Goal: Task Accomplishment & Management: Use online tool/utility

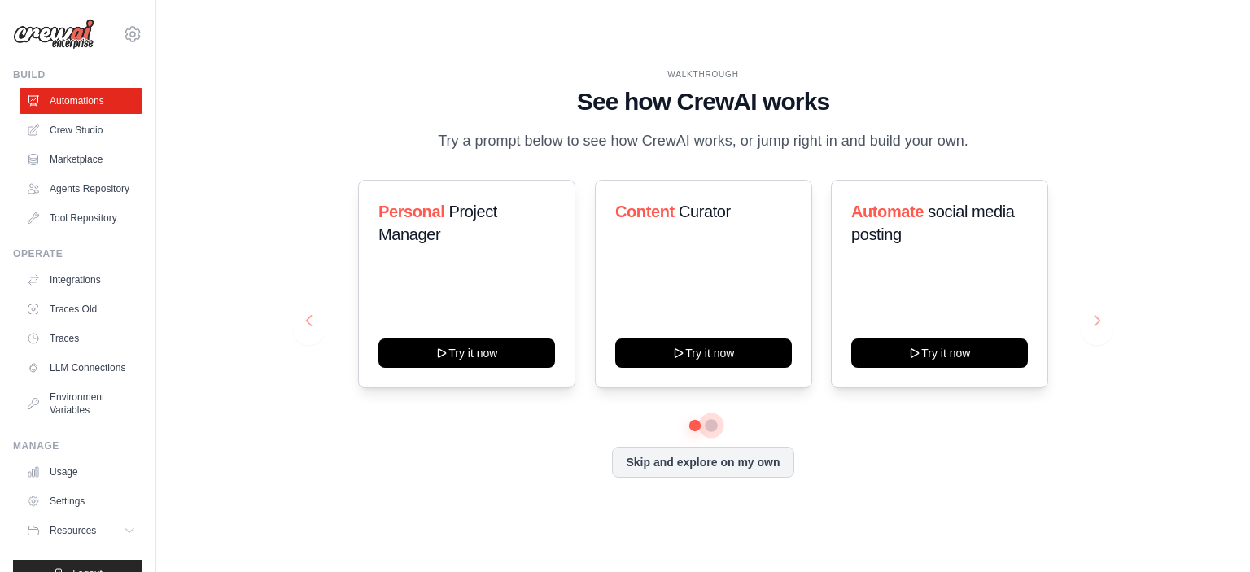
click at [712, 423] on button at bounding box center [711, 425] width 13 height 13
click at [696, 424] on button at bounding box center [694, 424] width 11 height 11
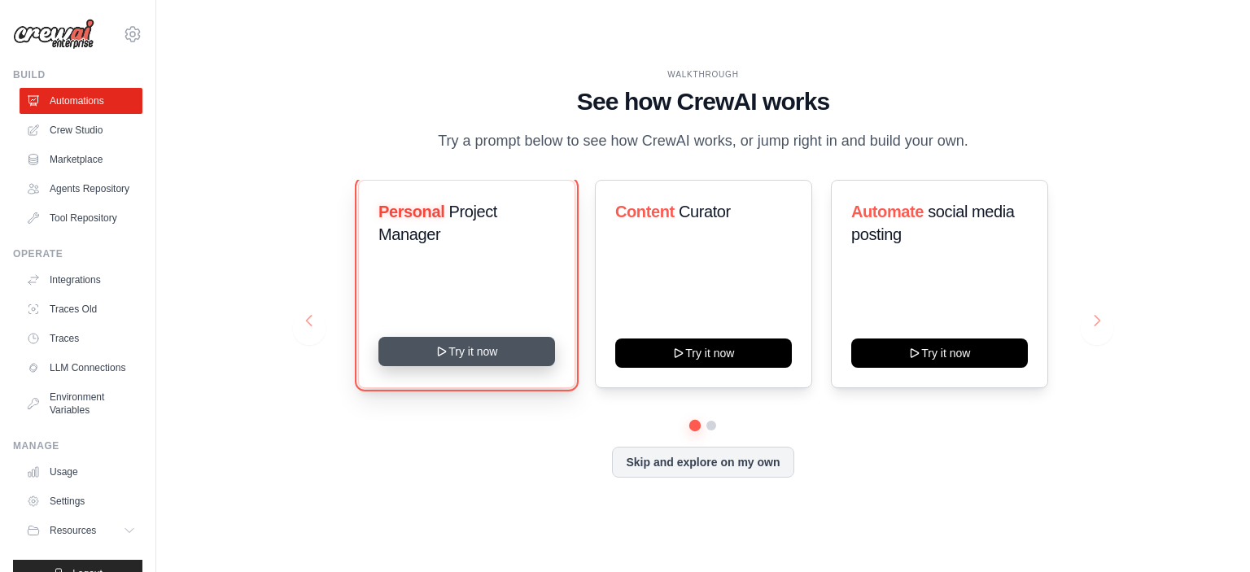
click at [501, 347] on button "Try it now" at bounding box center [466, 351] width 177 height 29
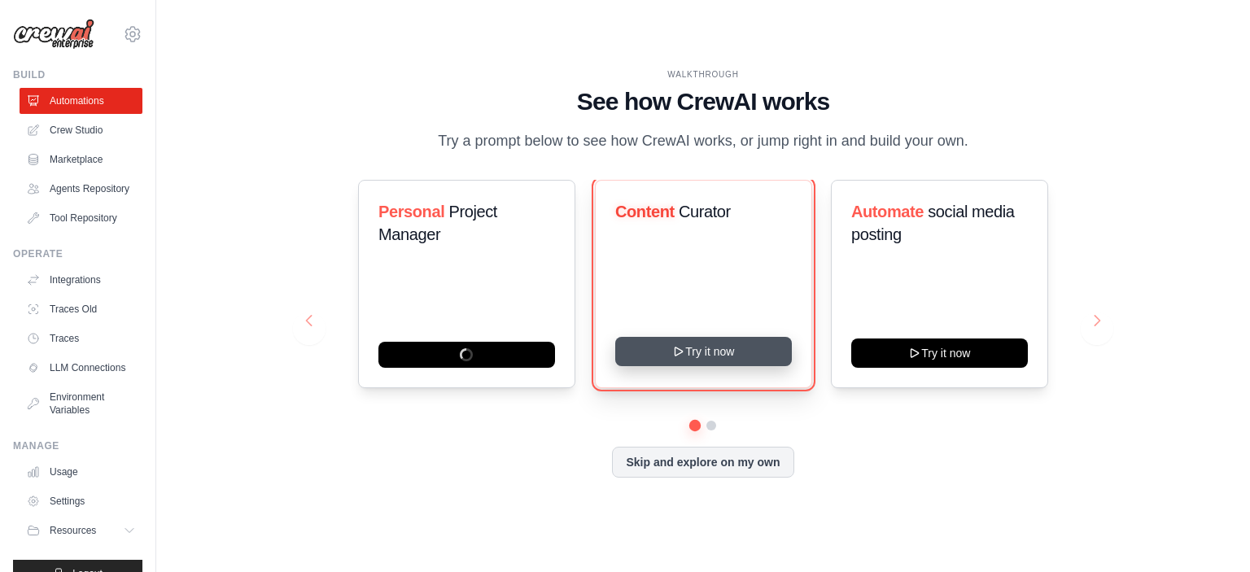
click at [719, 349] on button "Try it now" at bounding box center [703, 351] width 177 height 29
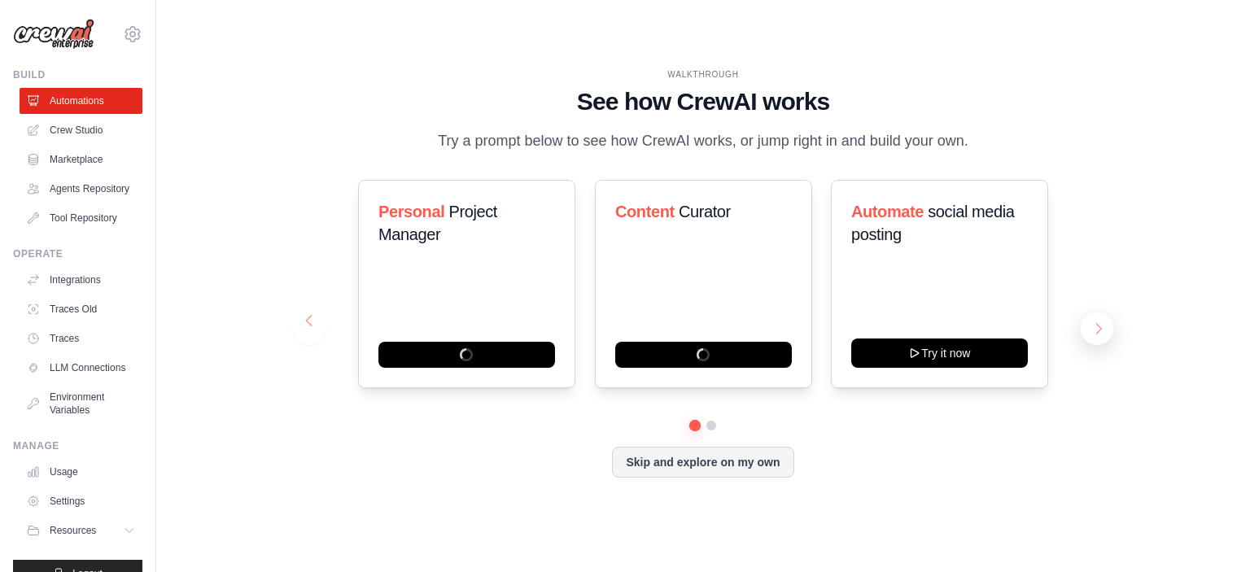
click at [1093, 321] on button at bounding box center [1097, 328] width 33 height 33
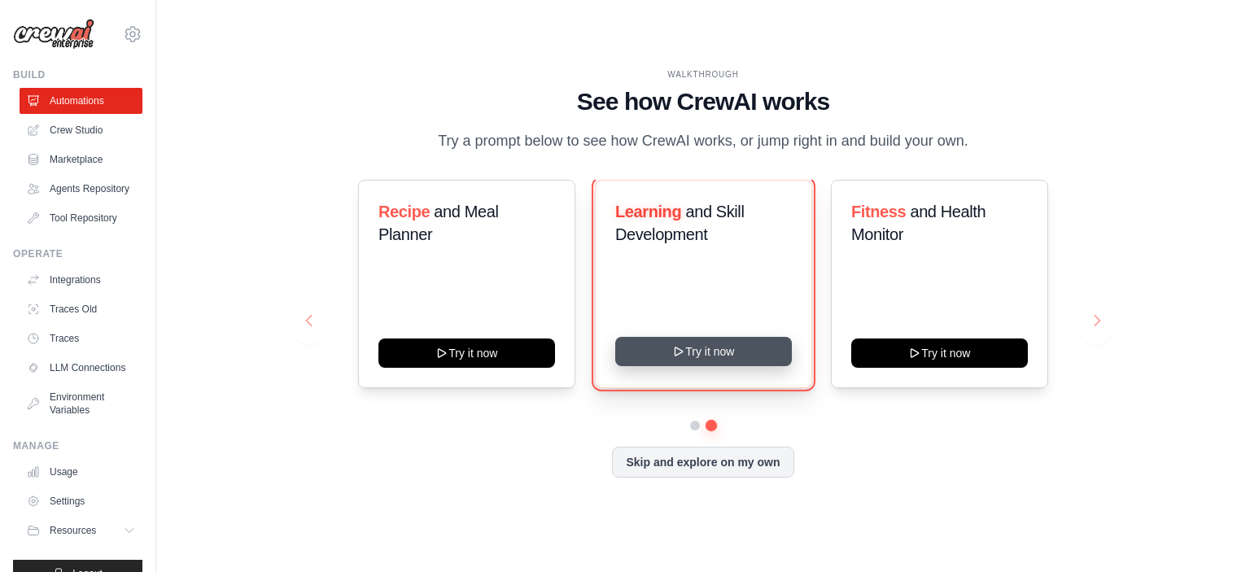
click at [693, 359] on button "Try it now" at bounding box center [703, 351] width 177 height 29
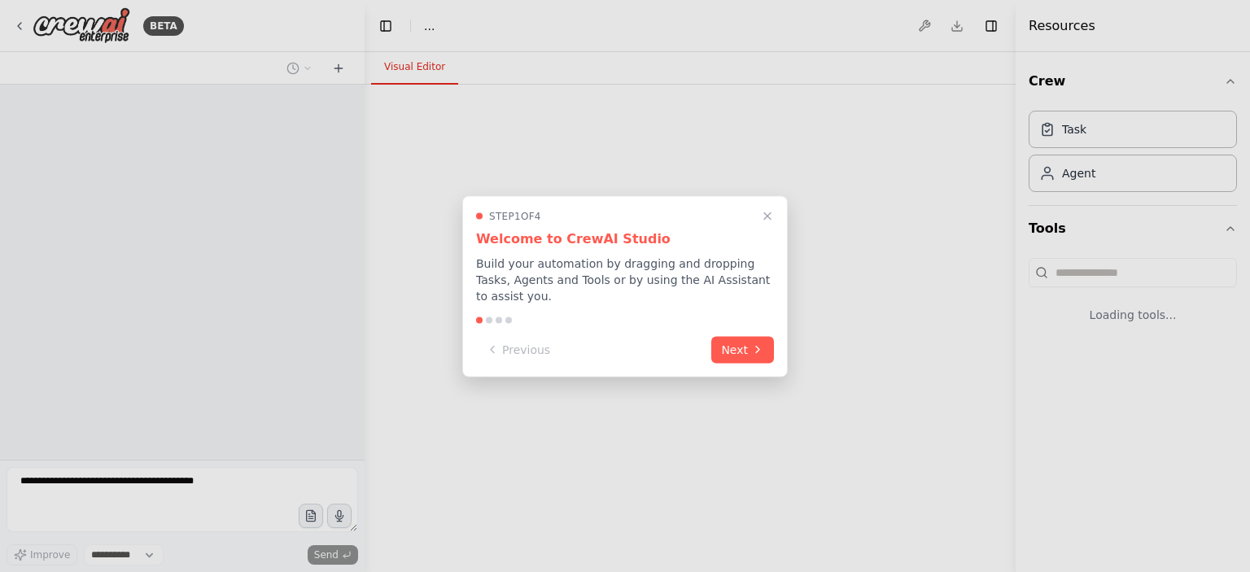
select select "****"
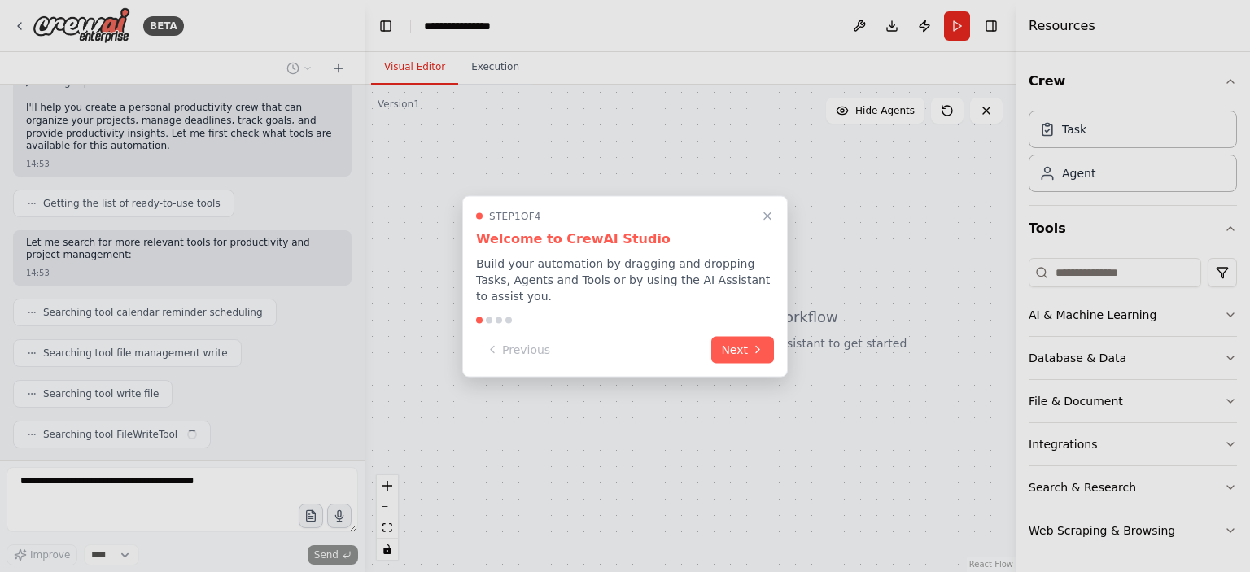
scroll to position [166, 0]
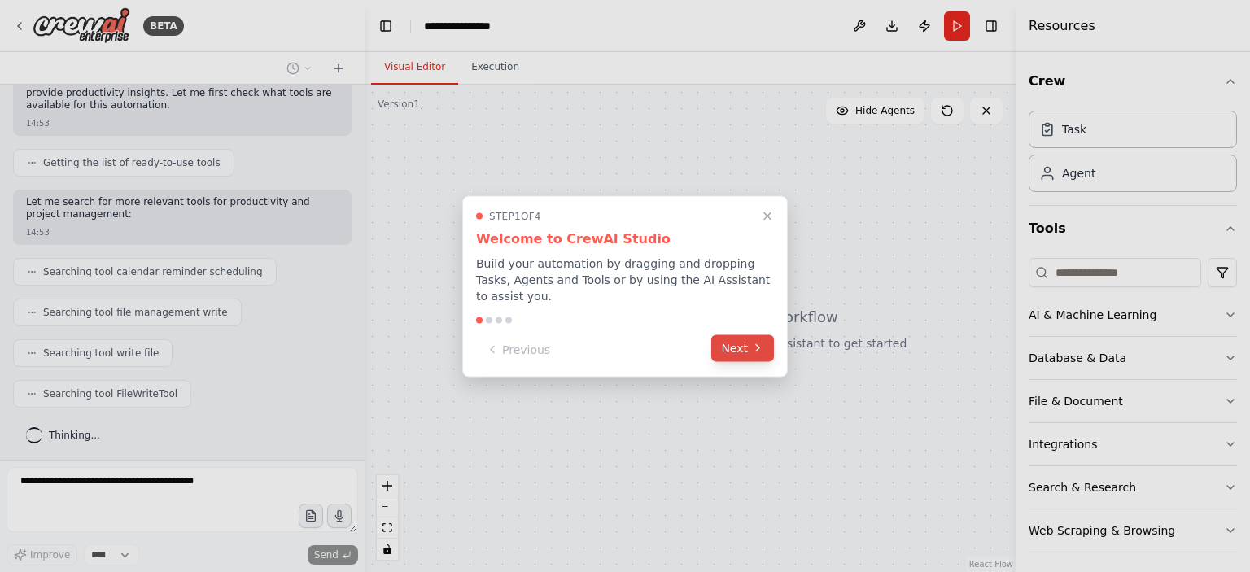
click at [732, 345] on button "Next" at bounding box center [742, 347] width 63 height 27
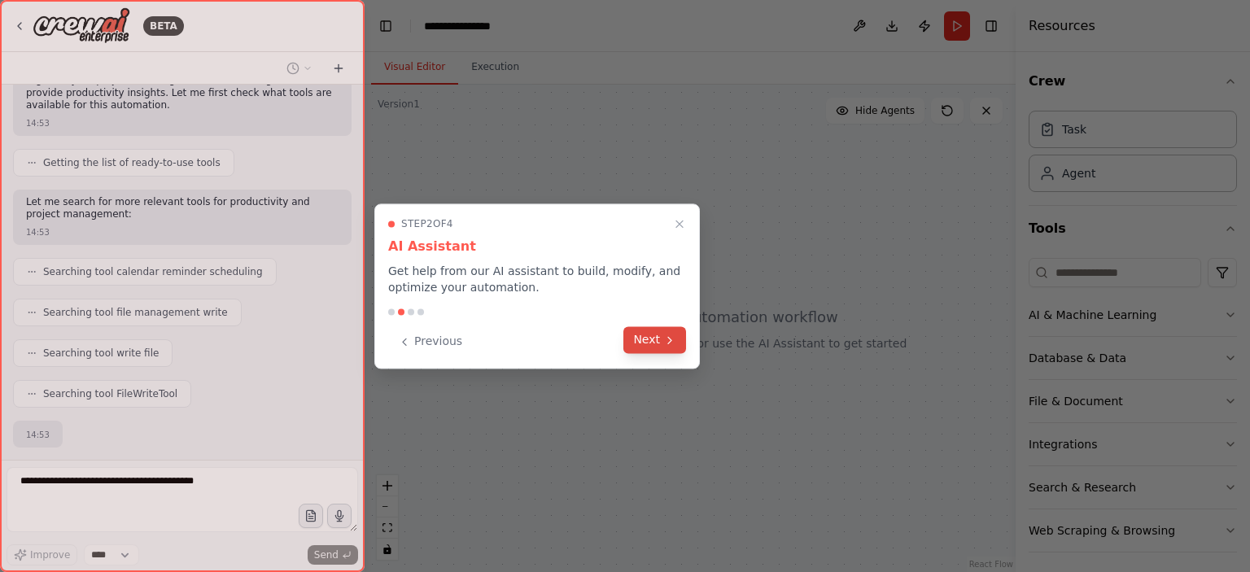
scroll to position [262, 0]
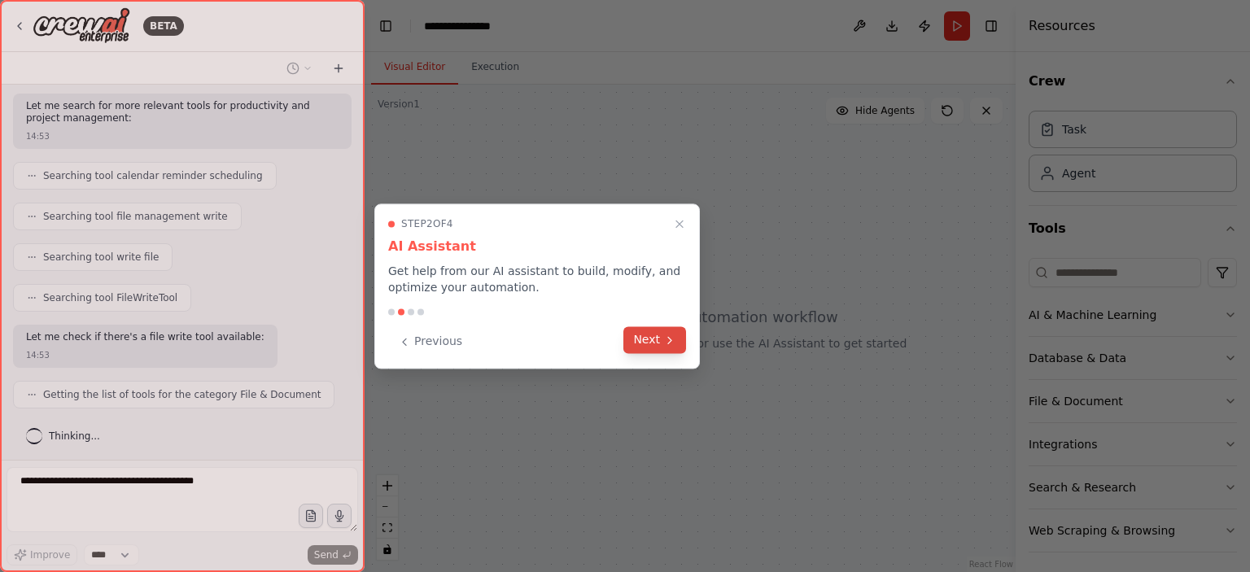
click at [654, 335] on button "Next" at bounding box center [654, 339] width 63 height 27
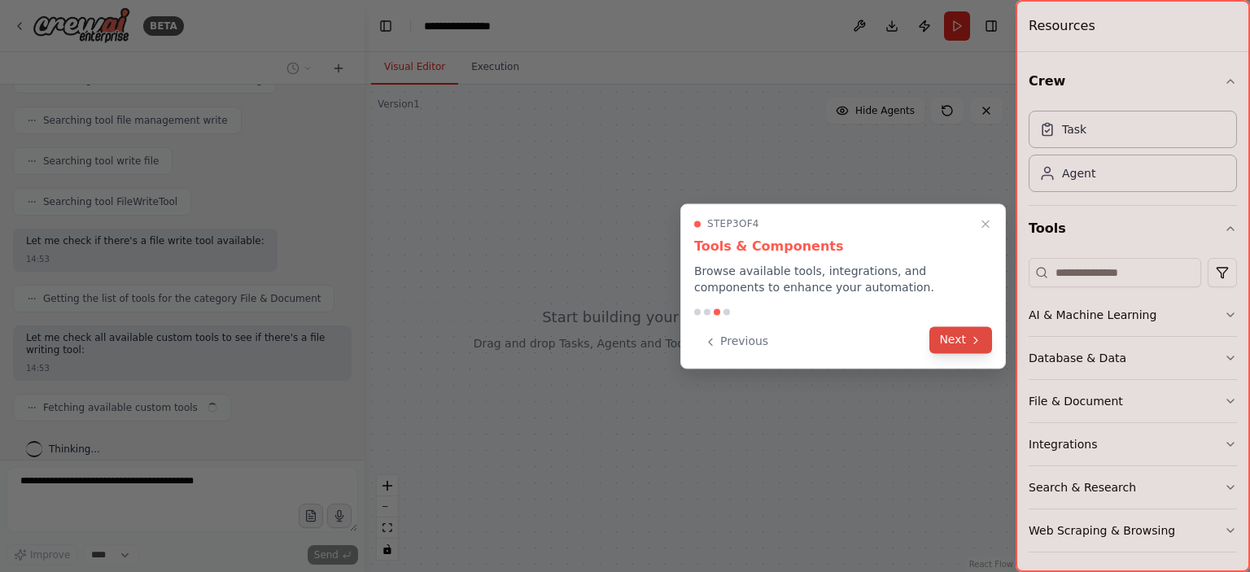
scroll to position [371, 0]
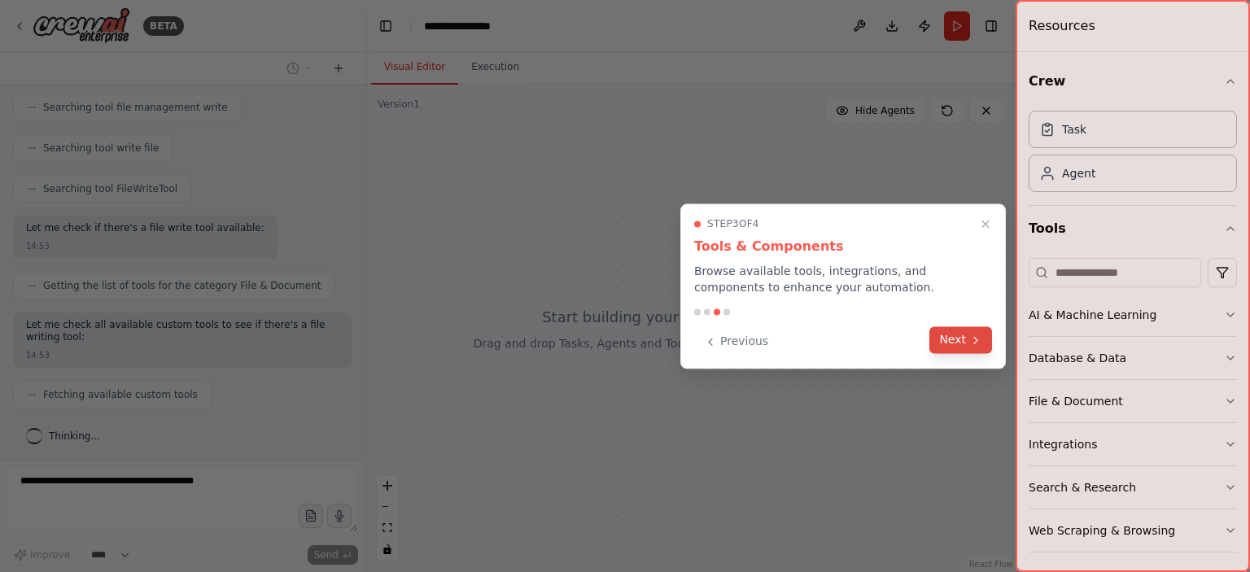
click at [955, 344] on button "Next" at bounding box center [960, 339] width 63 height 27
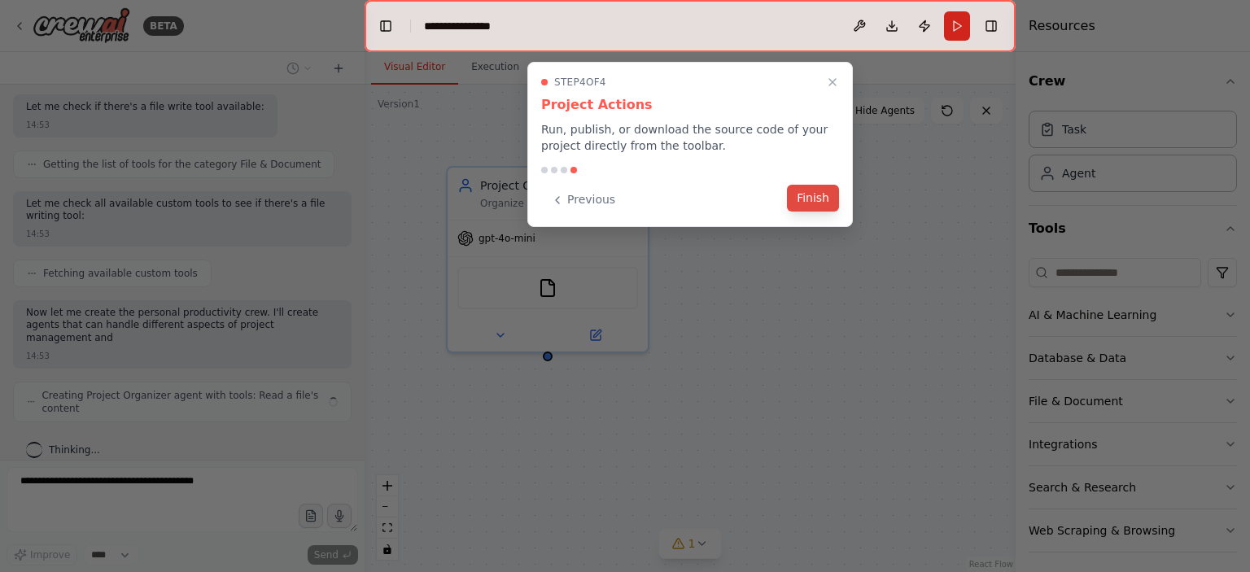
click at [810, 205] on button "Finish" at bounding box center [813, 198] width 52 height 27
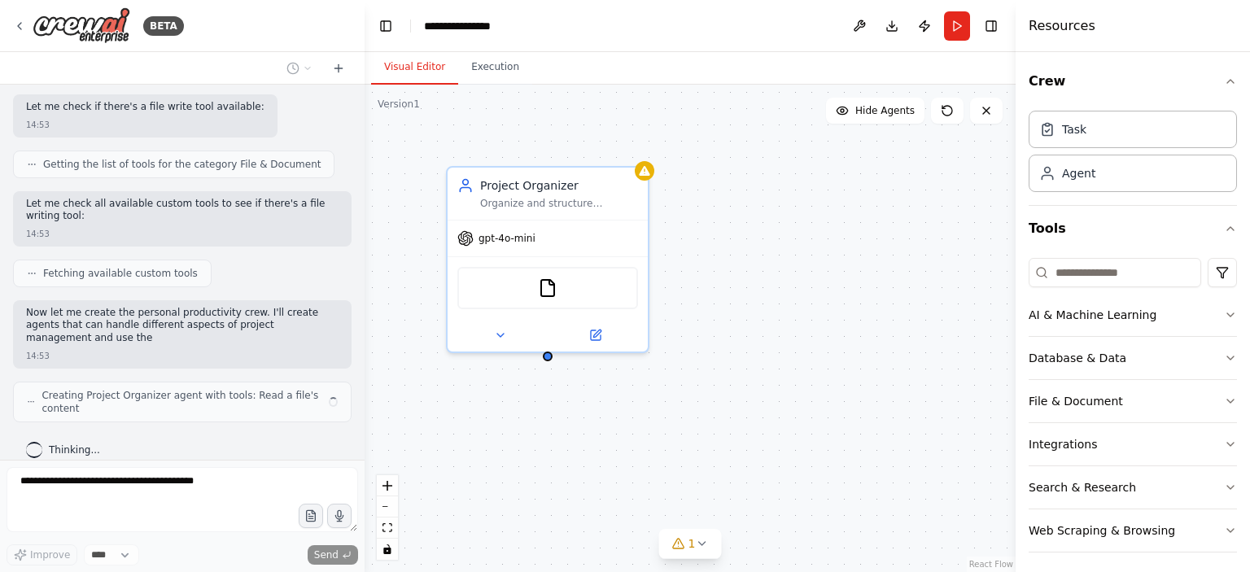
scroll to position [492, 0]
click at [889, 33] on button "Download" at bounding box center [892, 25] width 26 height 29
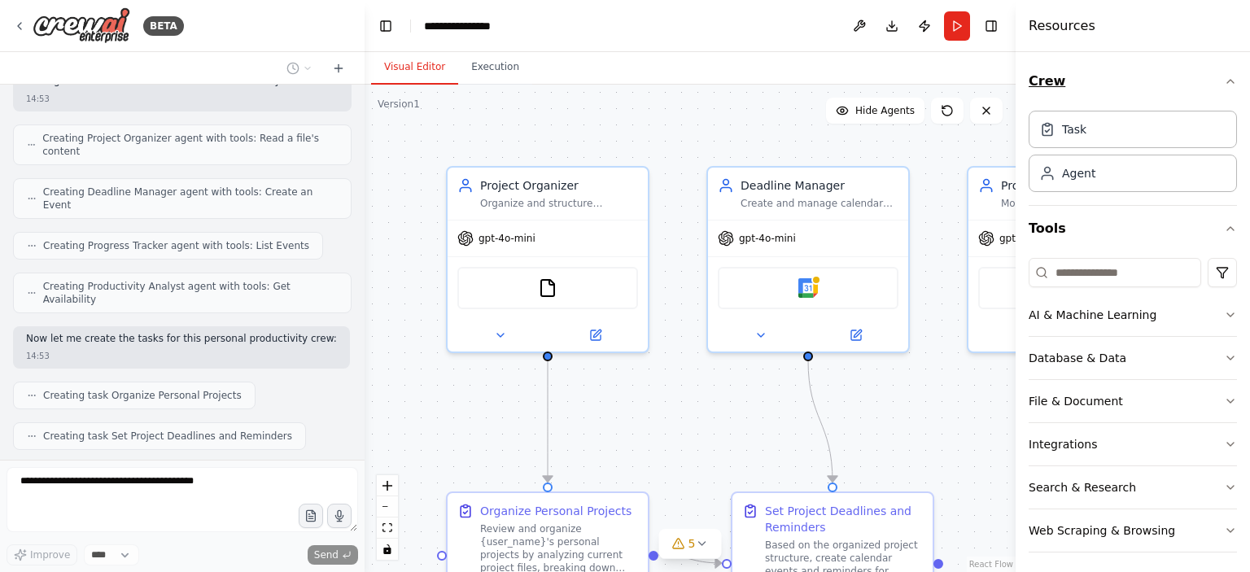
scroll to position [790, 0]
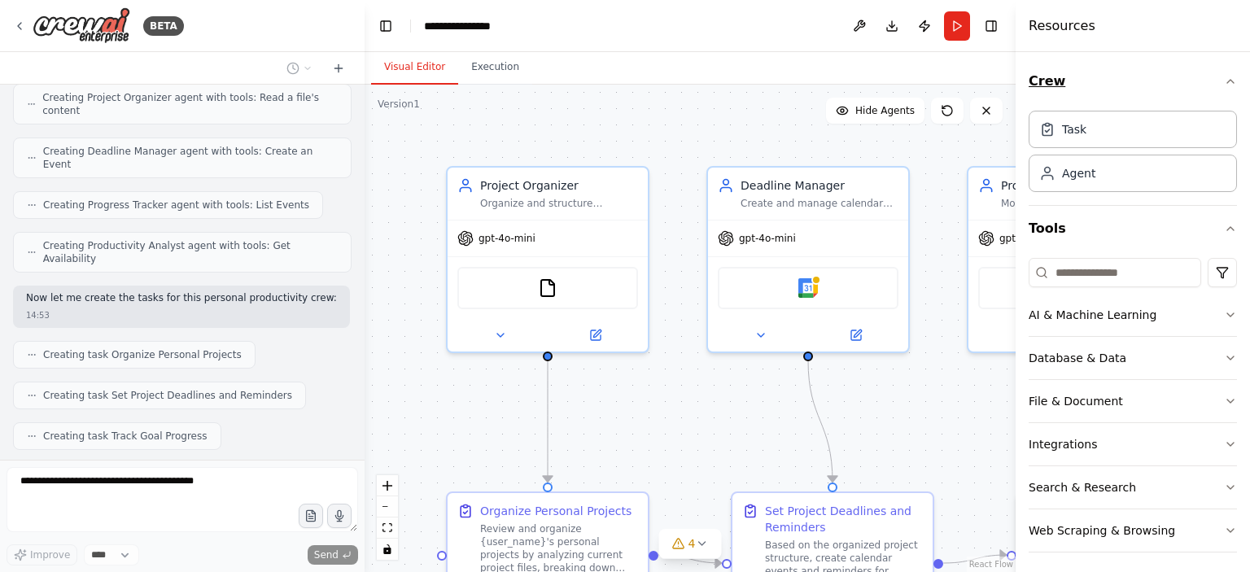
click at [1227, 82] on icon "button" at bounding box center [1230, 81] width 7 height 3
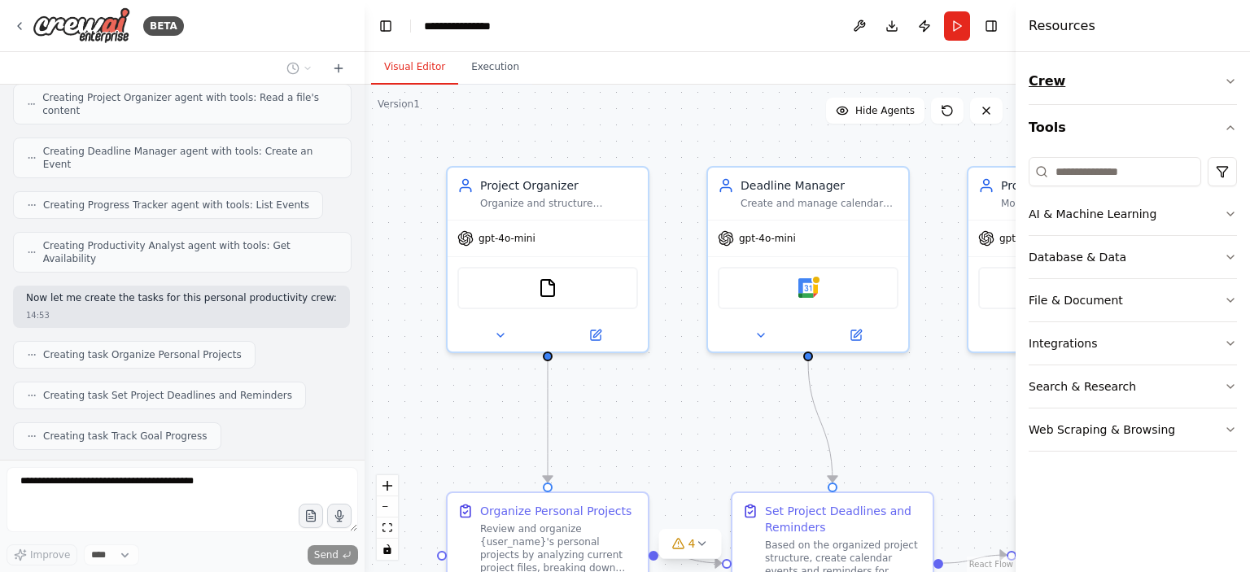
click at [1221, 82] on button "Crew" at bounding box center [1133, 82] width 208 height 46
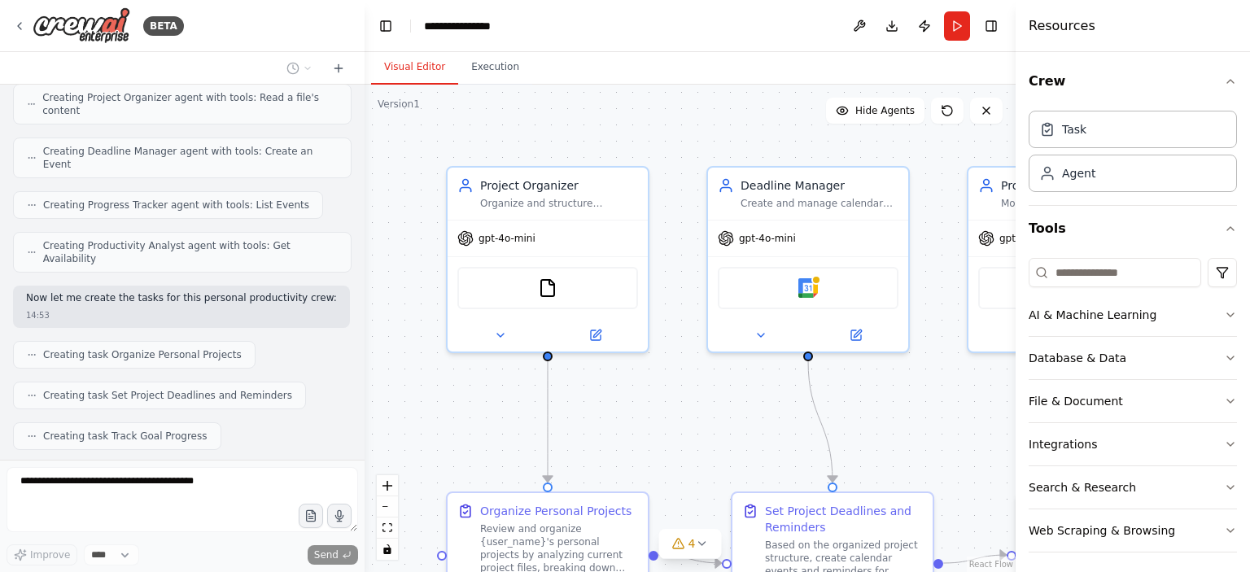
scroll to position [830, 0]
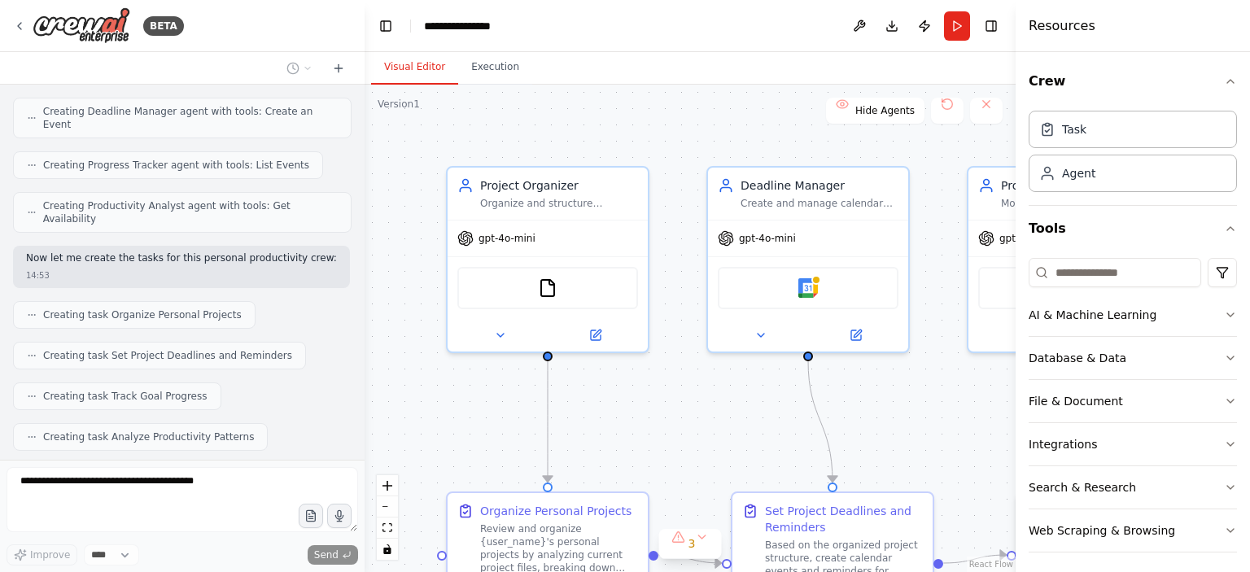
click at [906, 391] on div ".deletable-edge-delete-btn { width: 20px; height: 20px; border: 0px solid #ffff…" at bounding box center [690, 328] width 651 height 487
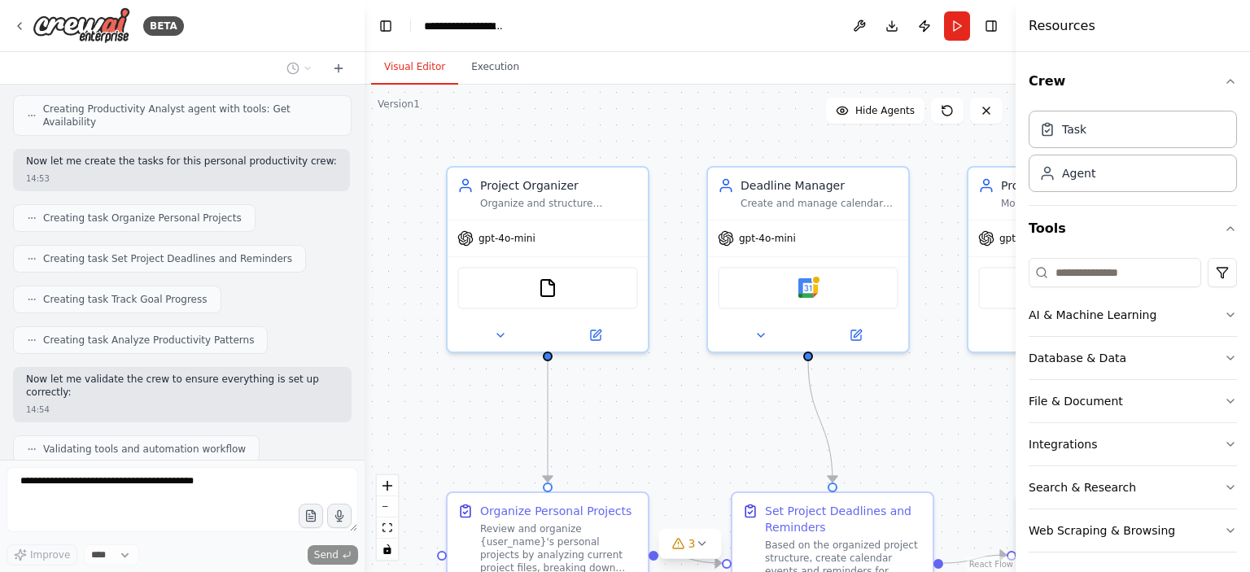
scroll to position [1023, 0]
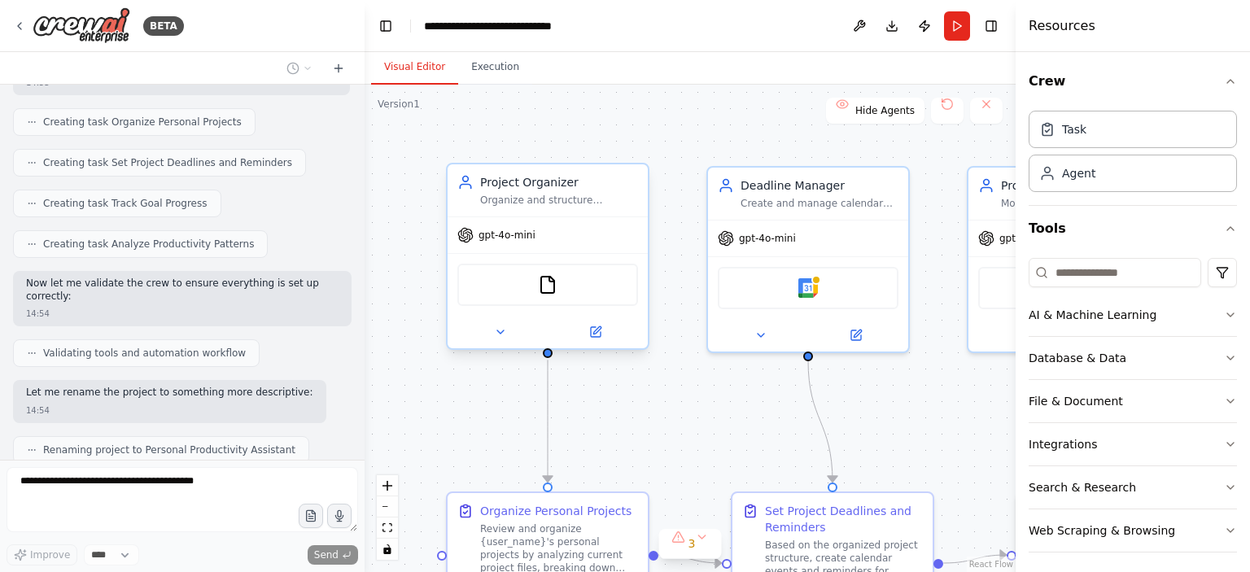
click at [550, 294] on div "FileReadTool" at bounding box center [547, 285] width 181 height 42
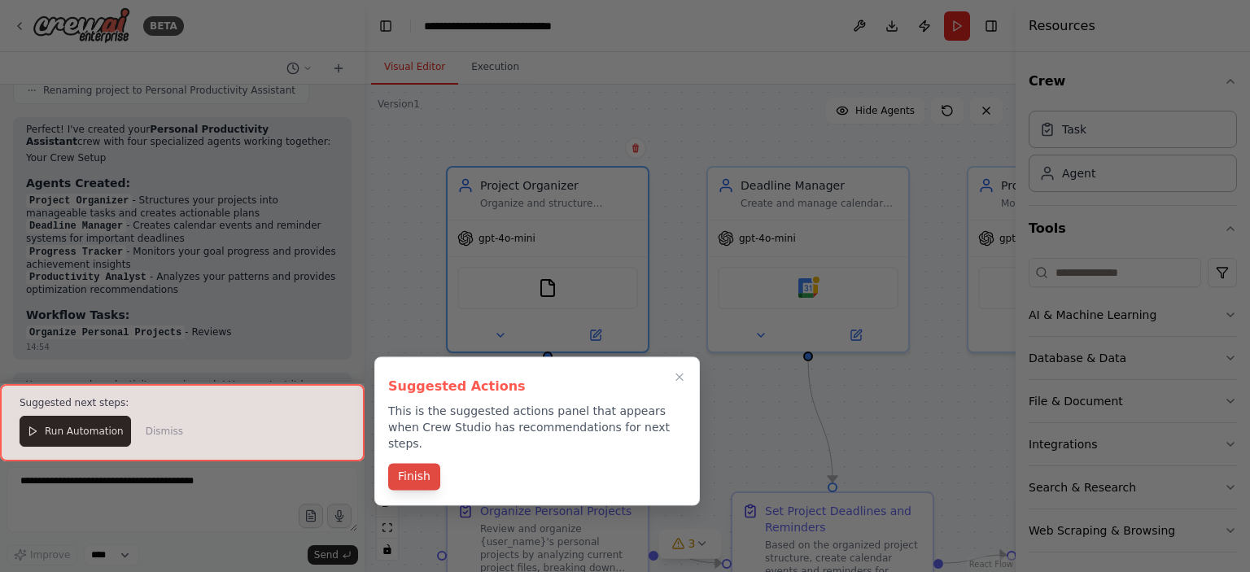
click at [417, 468] on button "Finish" at bounding box center [414, 476] width 52 height 27
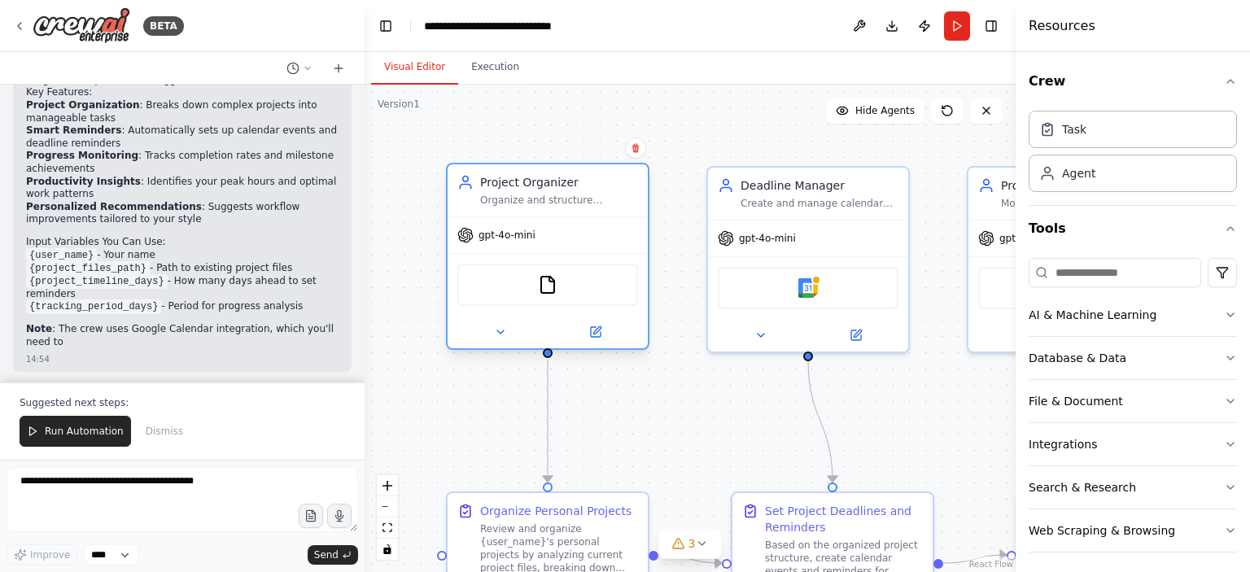
scroll to position [1737, 0]
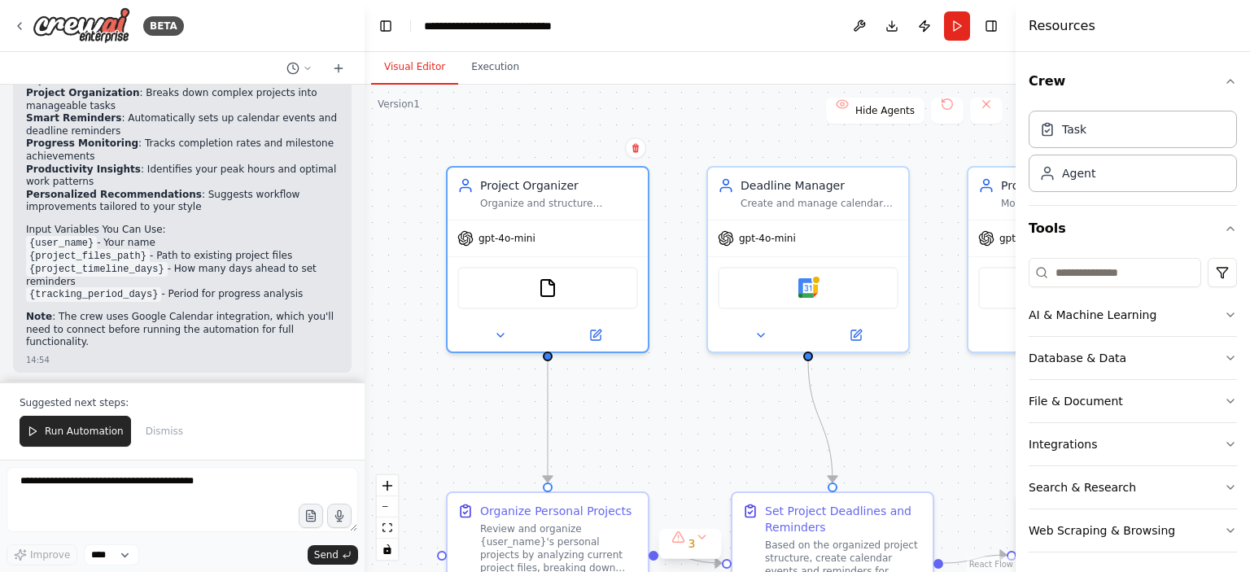
click at [946, 389] on div ".deletable-edge-delete-btn { width: 20px; height: 20px; border: 0px solid #ffff…" at bounding box center [690, 328] width 651 height 487
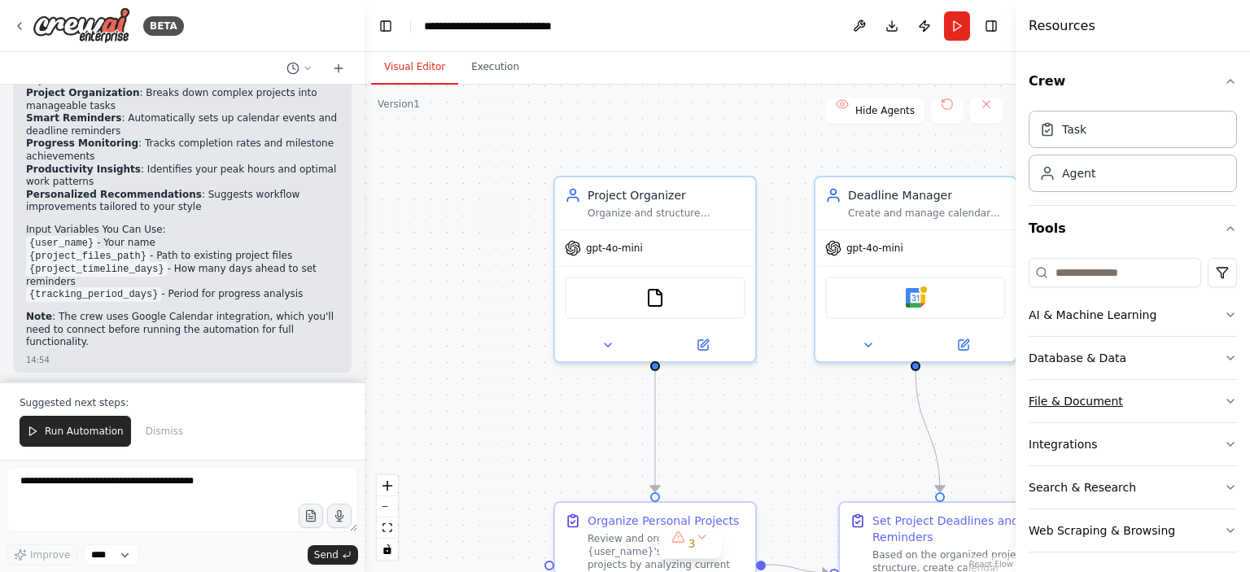
drag, startPoint x: 946, startPoint y: 389, endPoint x: 1055, endPoint y: 401, distance: 109.7
click at [1055, 401] on div "BETA Create a crew that helps organize your personal projects, sets reminders f…" at bounding box center [625, 286] width 1250 height 572
click at [20, 24] on icon at bounding box center [19, 26] width 13 height 13
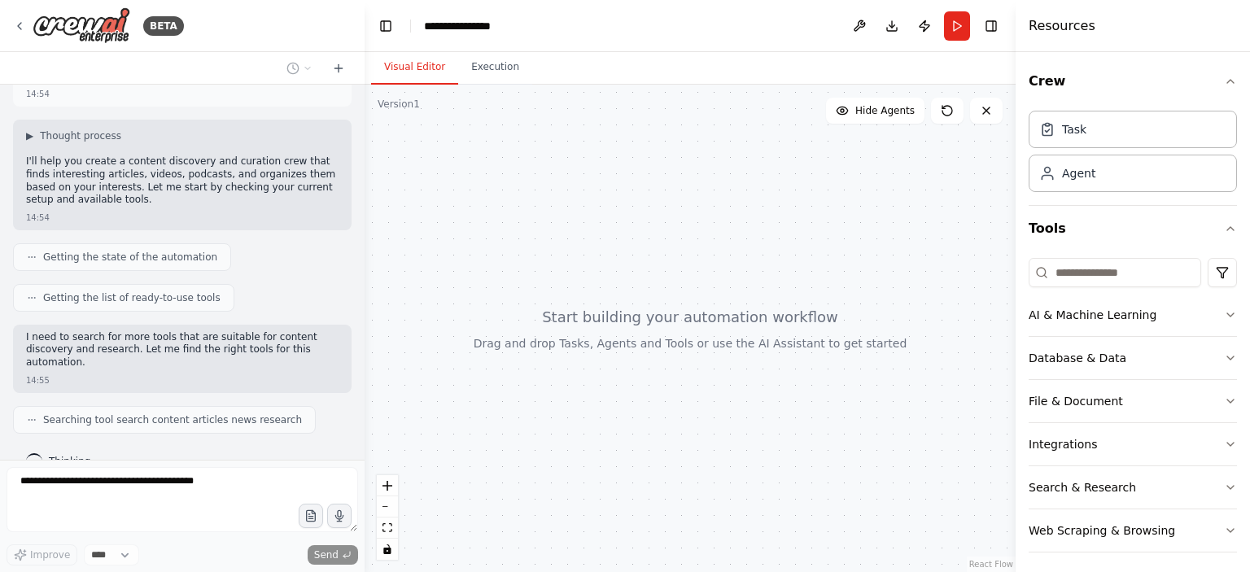
scroll to position [112, 0]
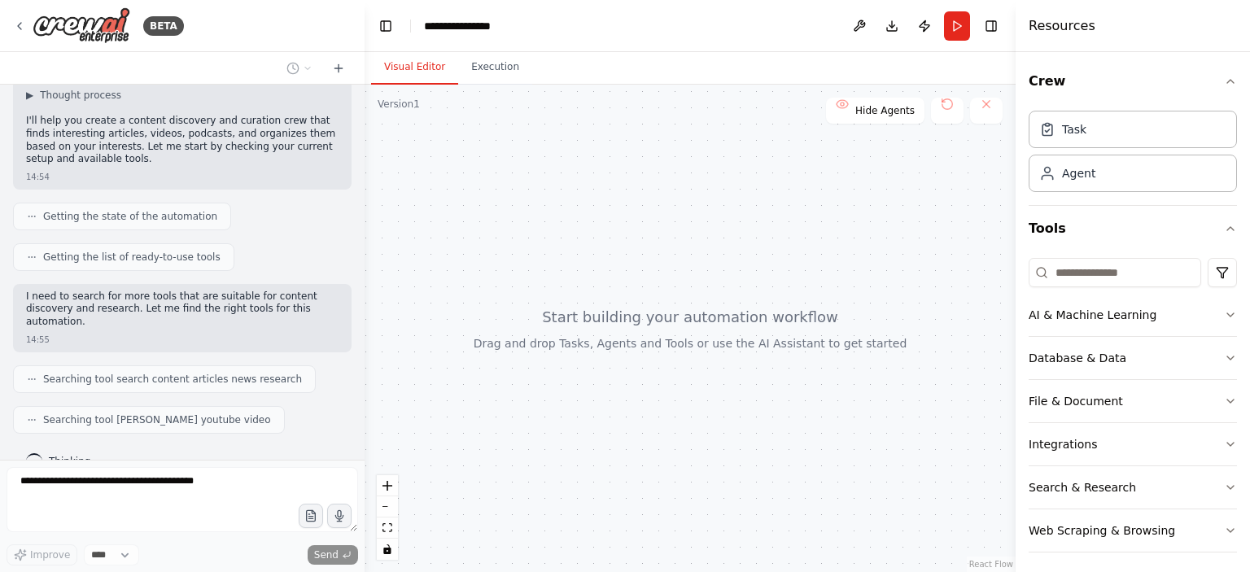
drag, startPoint x: 0, startPoint y: 0, endPoint x: 729, endPoint y: 251, distance: 770.9
click at [729, 251] on div at bounding box center [690, 328] width 651 height 487
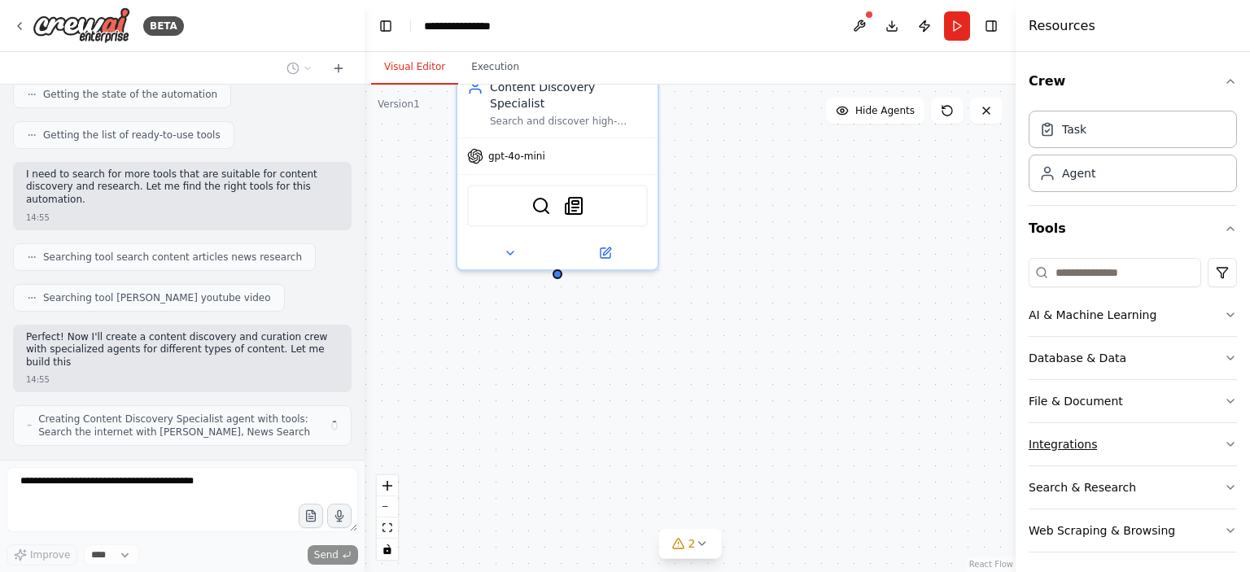
scroll to position [247, 0]
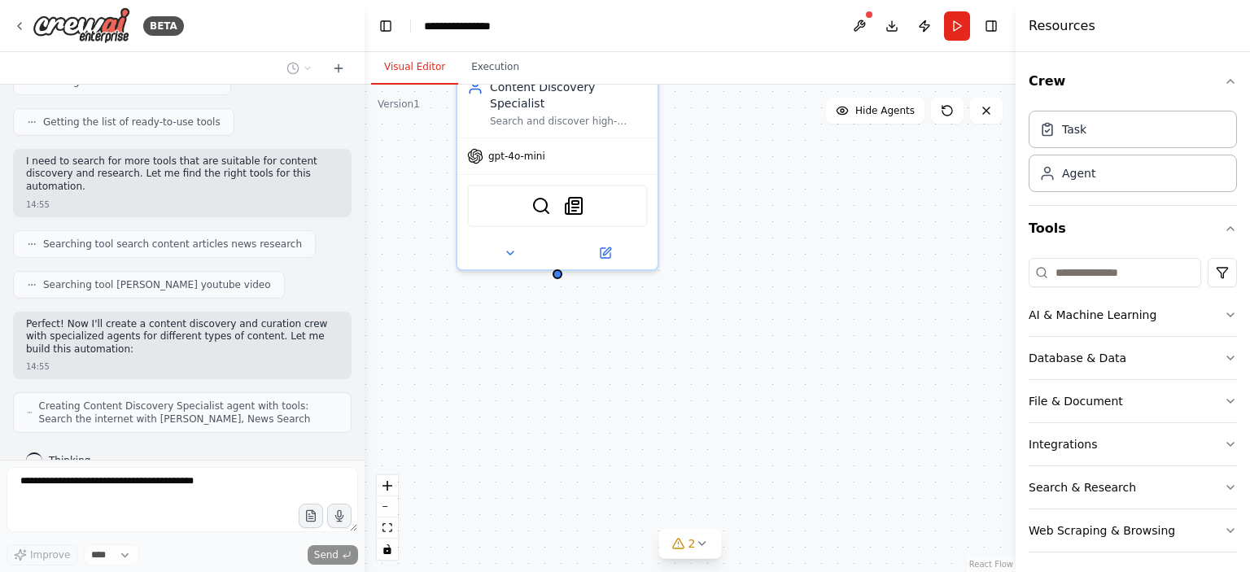
click at [1225, 316] on div "Crew Task Agent Tools AI & Machine Learning Database & Data File & Document Int…" at bounding box center [1132, 312] width 234 height 520
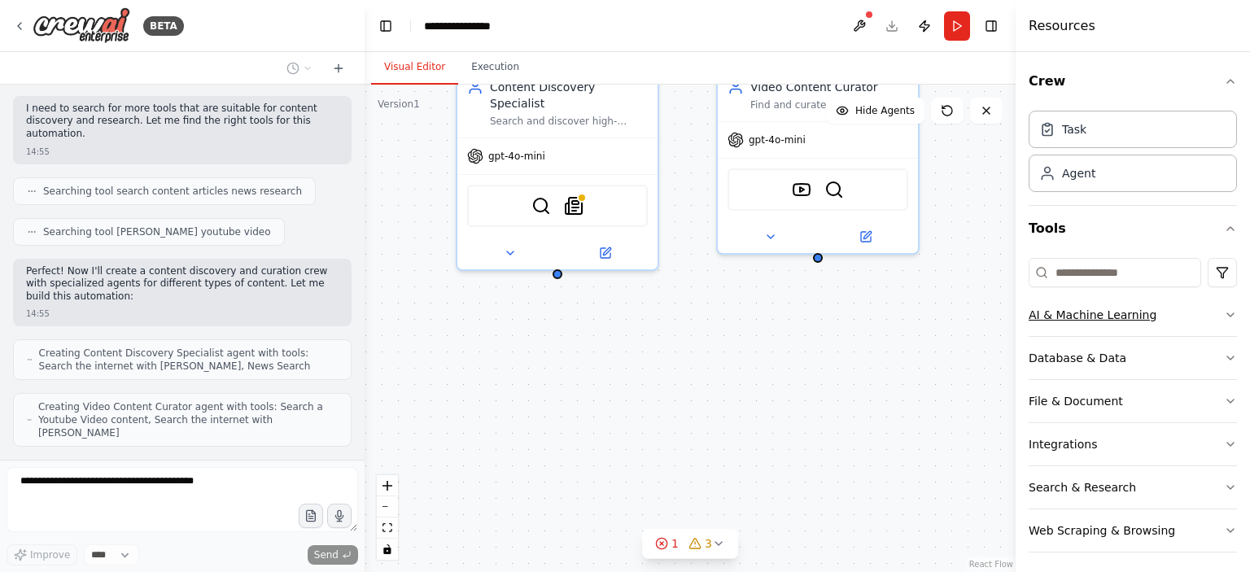
click at [1224, 314] on icon "button" at bounding box center [1230, 314] width 13 height 13
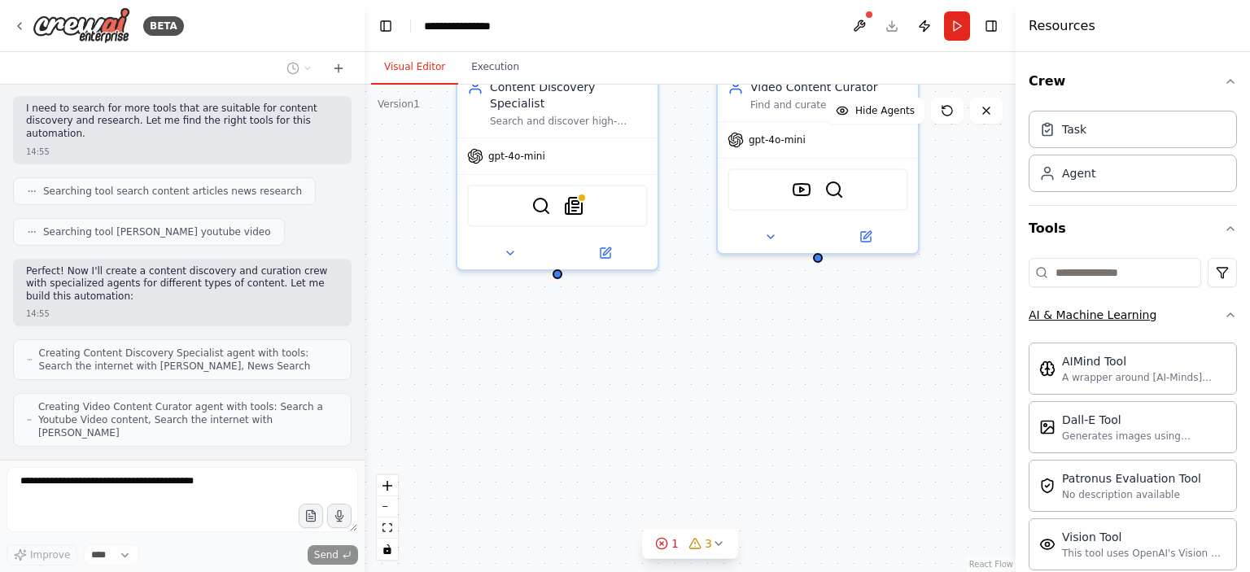
scroll to position [354, 0]
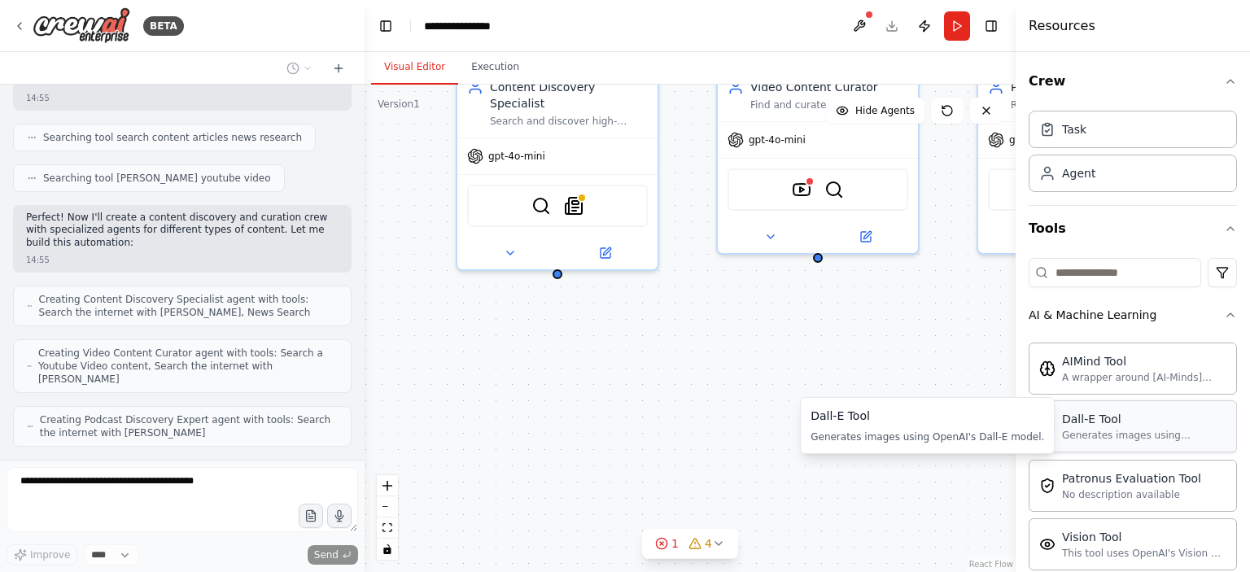
click at [1097, 432] on div "Generates images using OpenAI's Dall-E model." at bounding box center [1144, 435] width 164 height 13
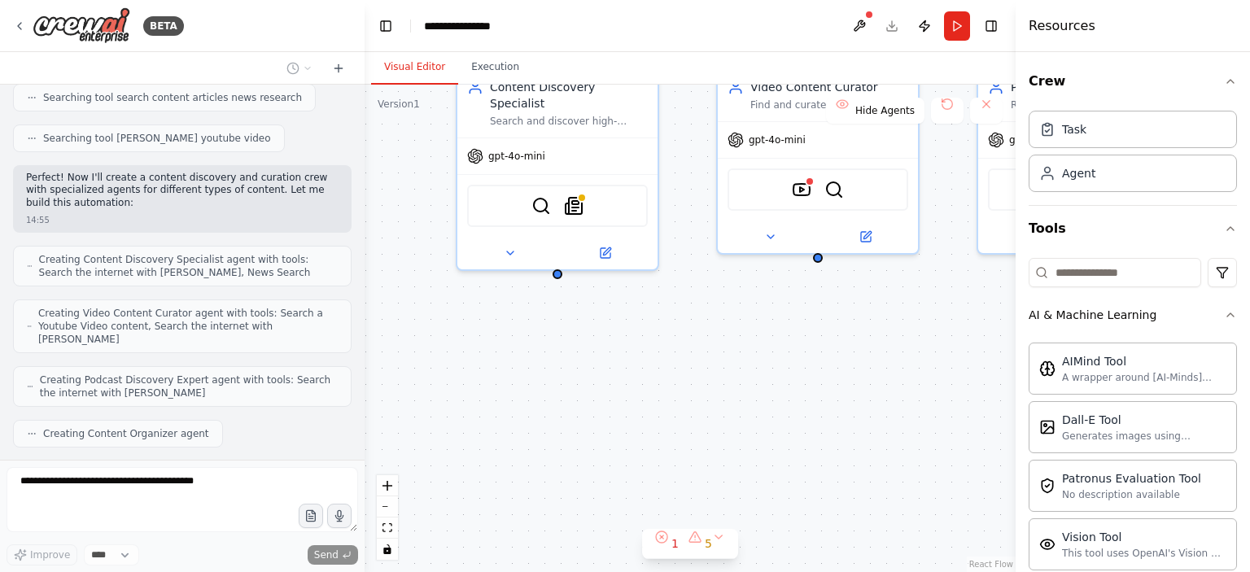
click at [675, 402] on div "Content Discovery Specialist Search and discover high-quality articles, news, a…" at bounding box center [690, 328] width 651 height 487
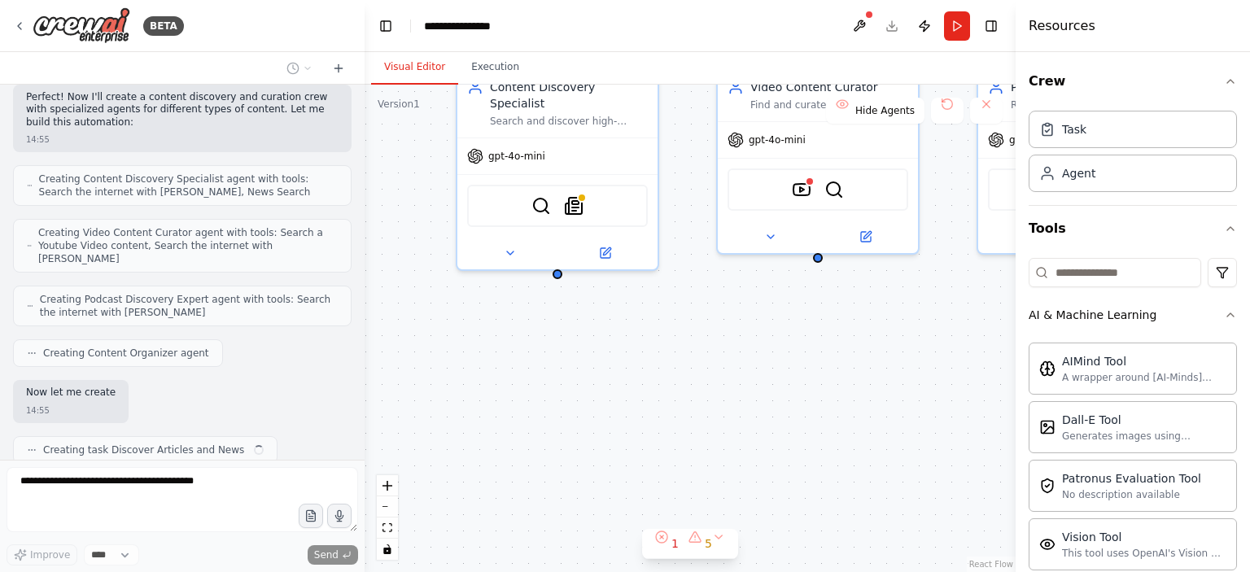
scroll to position [491, 0]
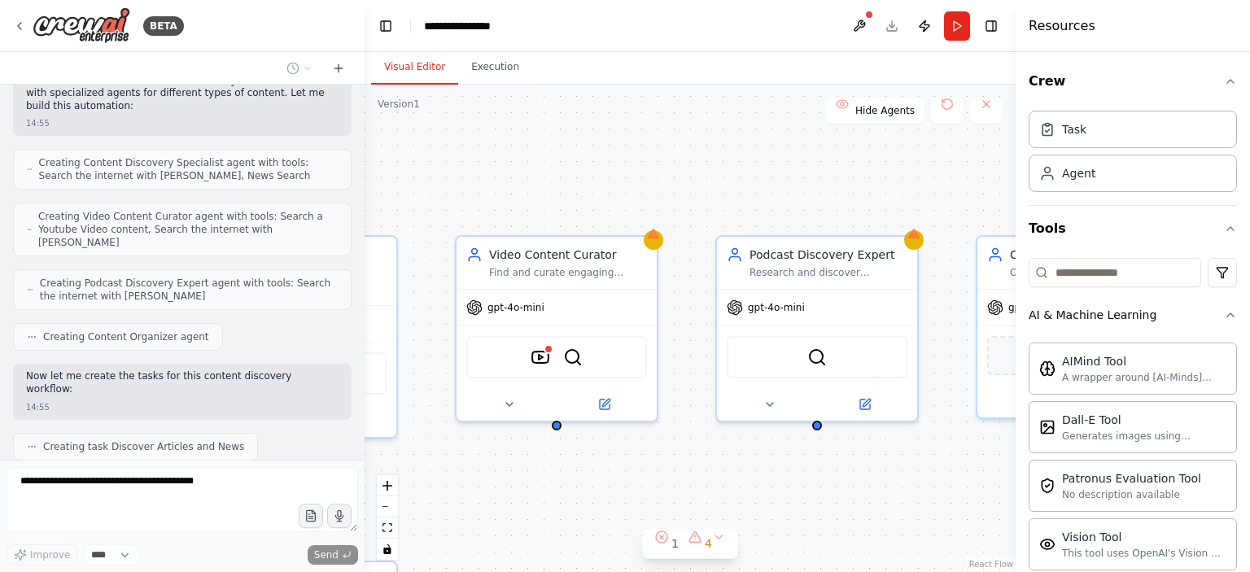
drag, startPoint x: 675, startPoint y: 402, endPoint x: 416, endPoint y: 569, distance: 308.5
click at [416, 569] on div ".deletable-edge-delete-btn { width: 20px; height: 20px; border: 0px solid #ffff…" at bounding box center [690, 328] width 651 height 487
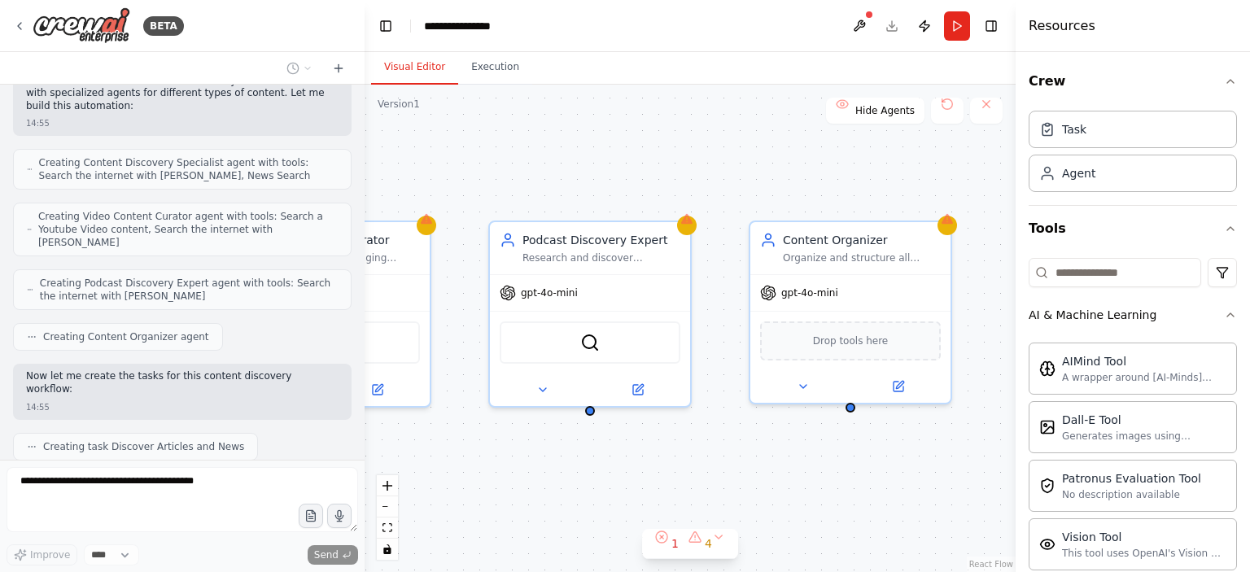
scroll to position [531, 0]
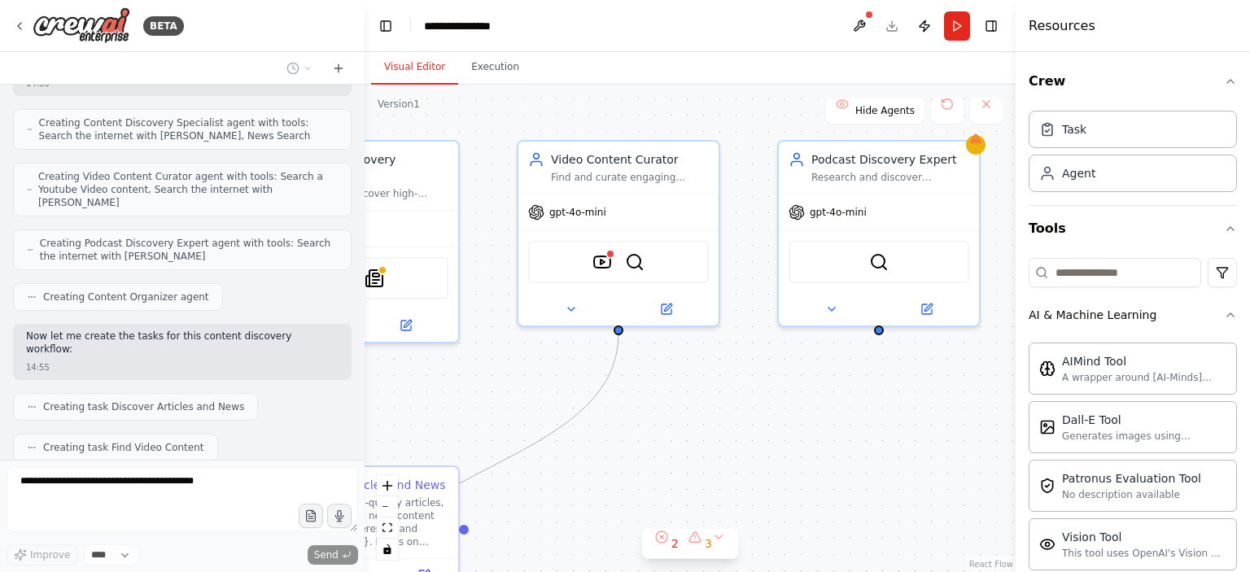
drag, startPoint x: 818, startPoint y: 478, endPoint x: 881, endPoint y: 384, distance: 113.7
click at [881, 384] on div ".deletable-edge-delete-btn { width: 20px; height: 20px; border: 0px solid #ffff…" at bounding box center [690, 328] width 651 height 487
click at [15, 23] on icon at bounding box center [19, 26] width 13 height 13
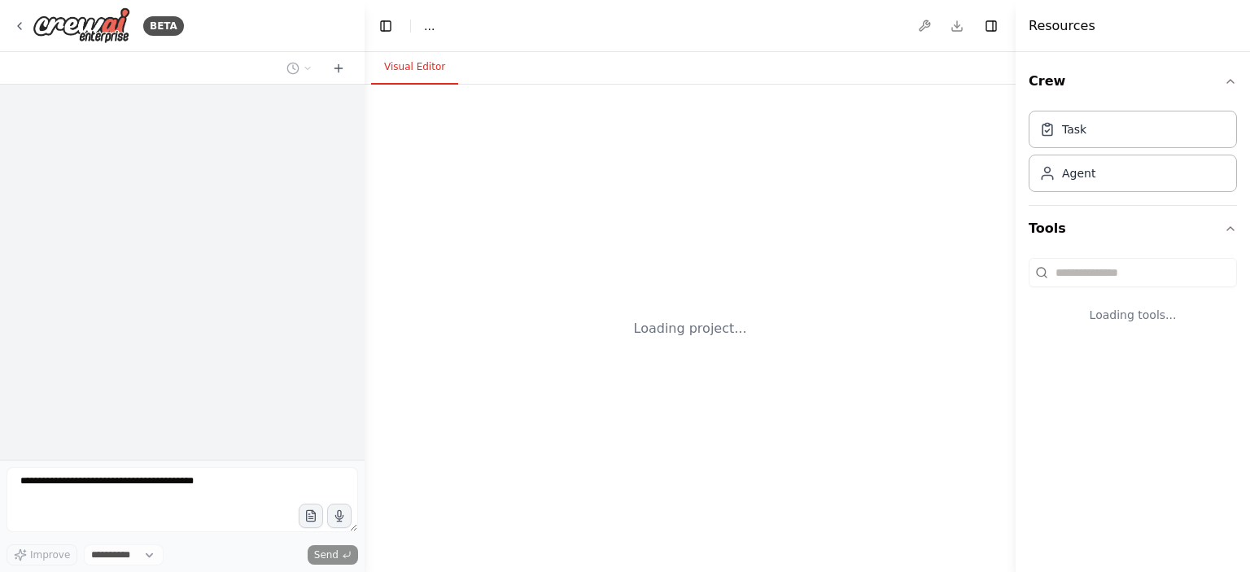
select select "****"
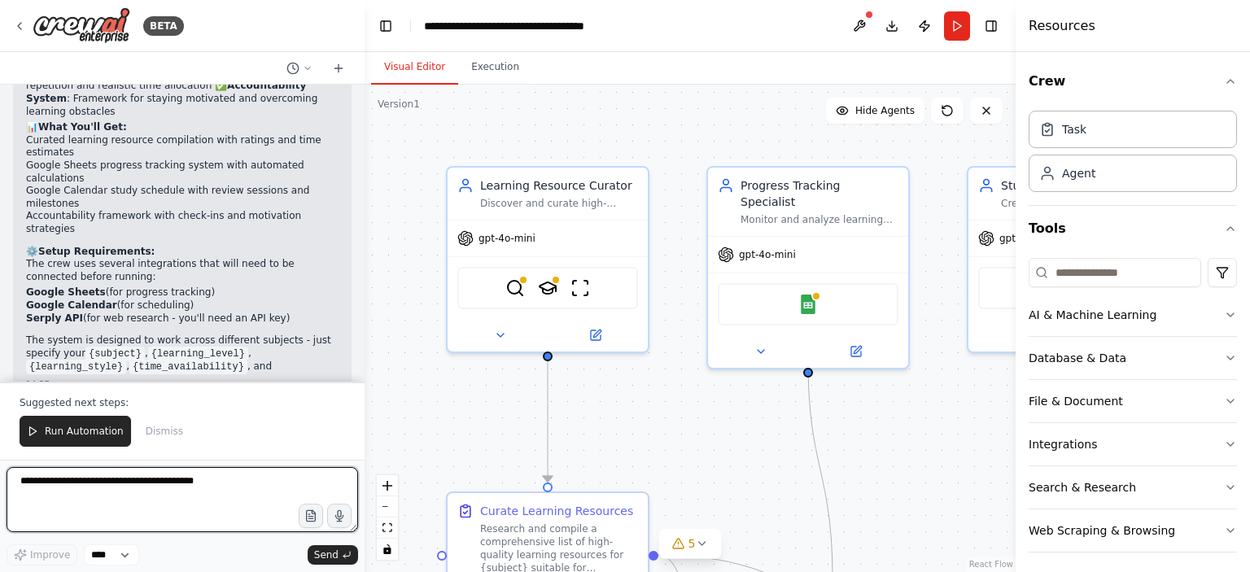
scroll to position [1452, 0]
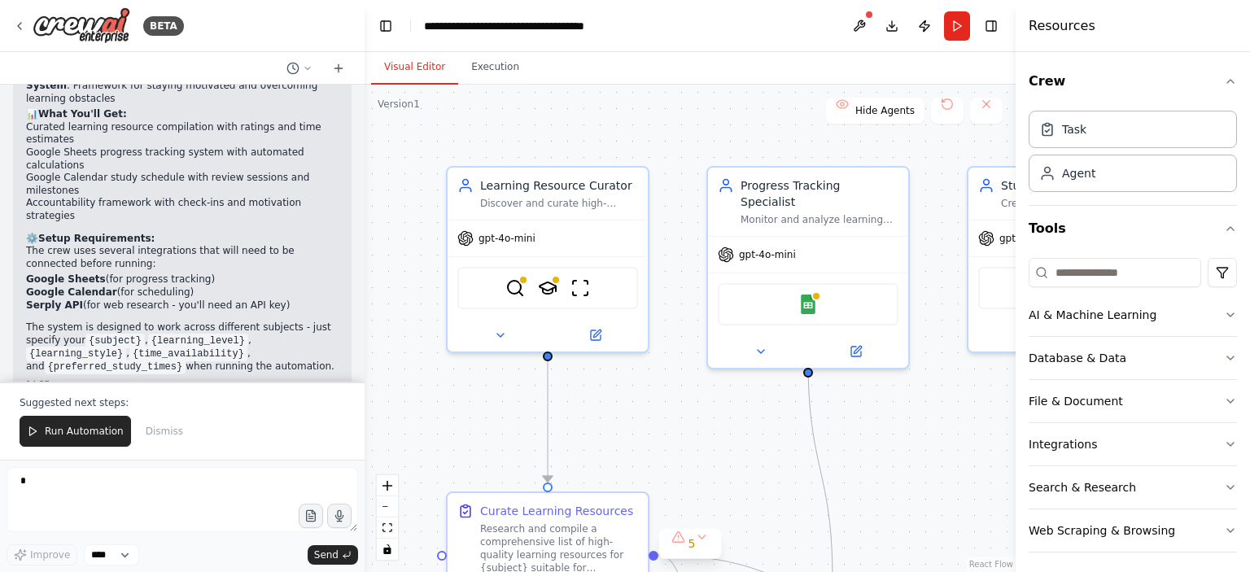
click at [693, 359] on div ".deletable-edge-delete-btn { width: 20px; height: 20px; border: 0px solid #ffff…" at bounding box center [690, 328] width 651 height 487
